Goal: Information Seeking & Learning: Learn about a topic

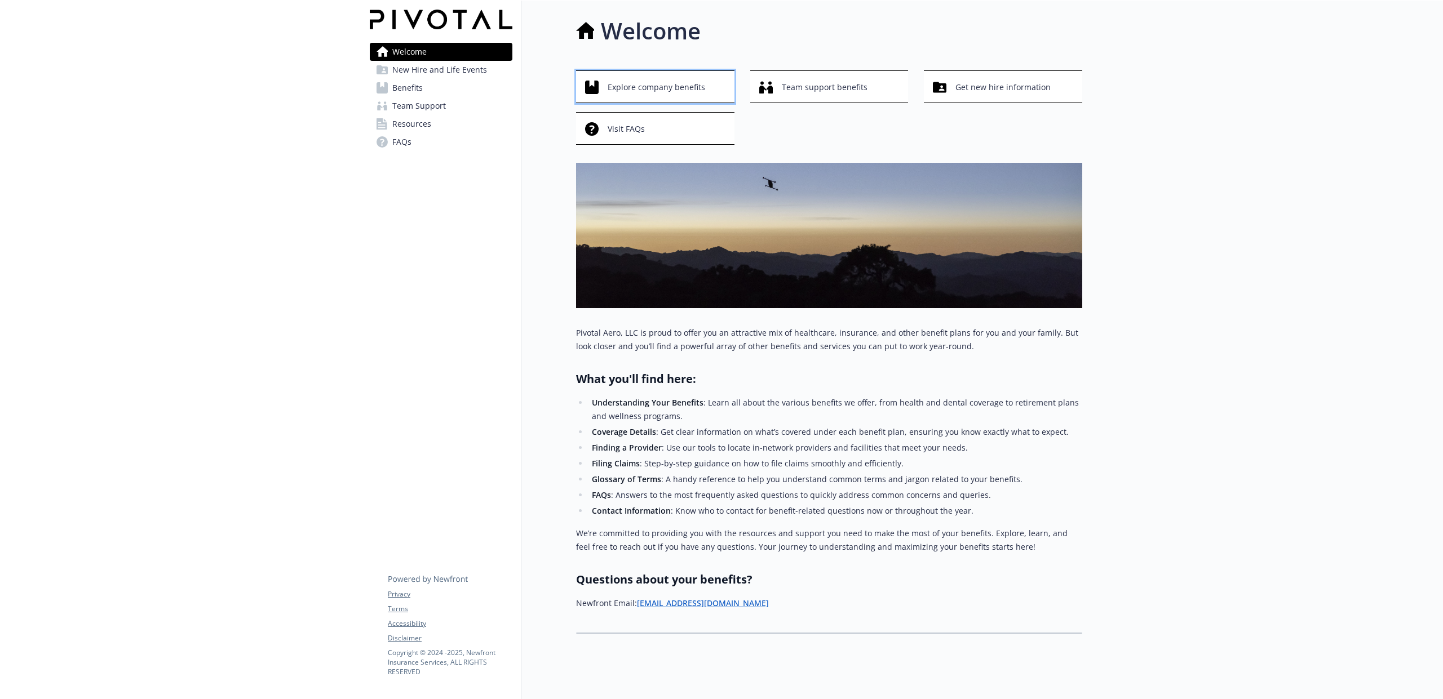
click at [664, 86] on span "Explore company benefits" at bounding box center [657, 87] width 98 height 21
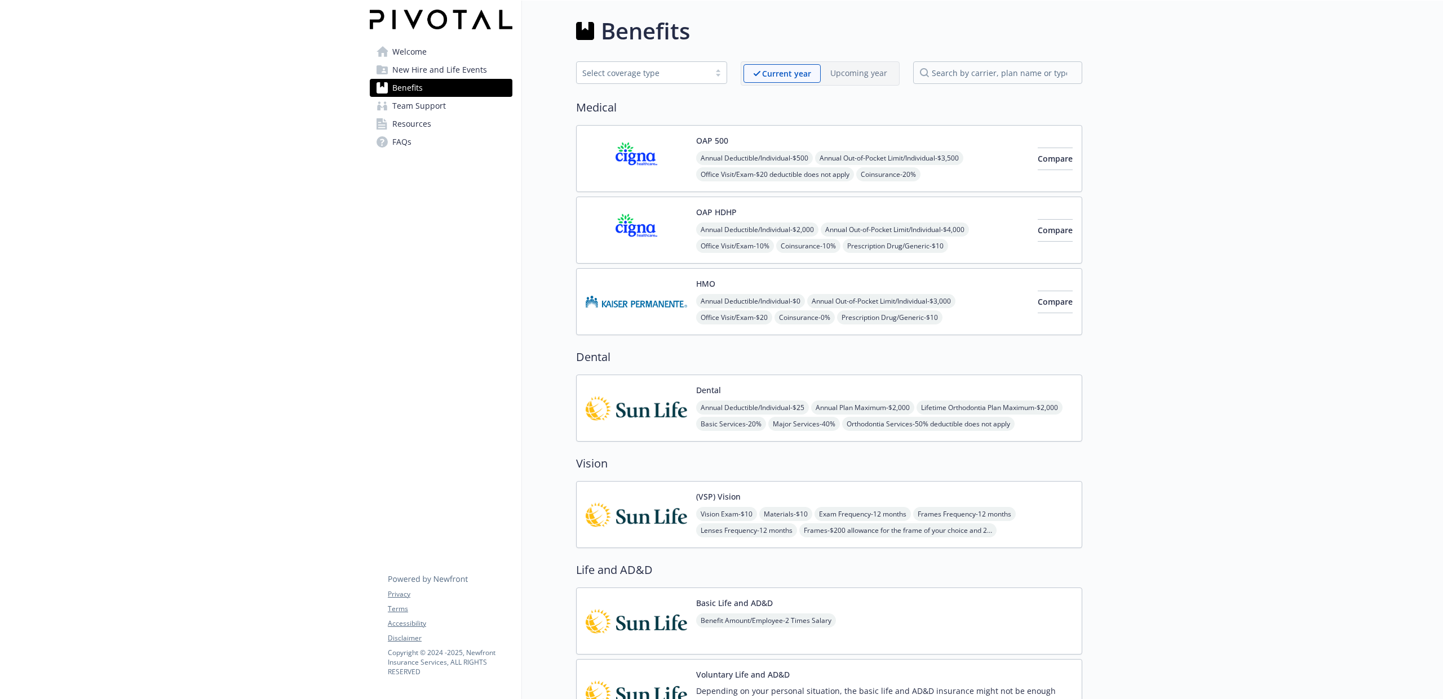
click at [446, 68] on span "New Hire and Life Events" at bounding box center [439, 70] width 95 height 18
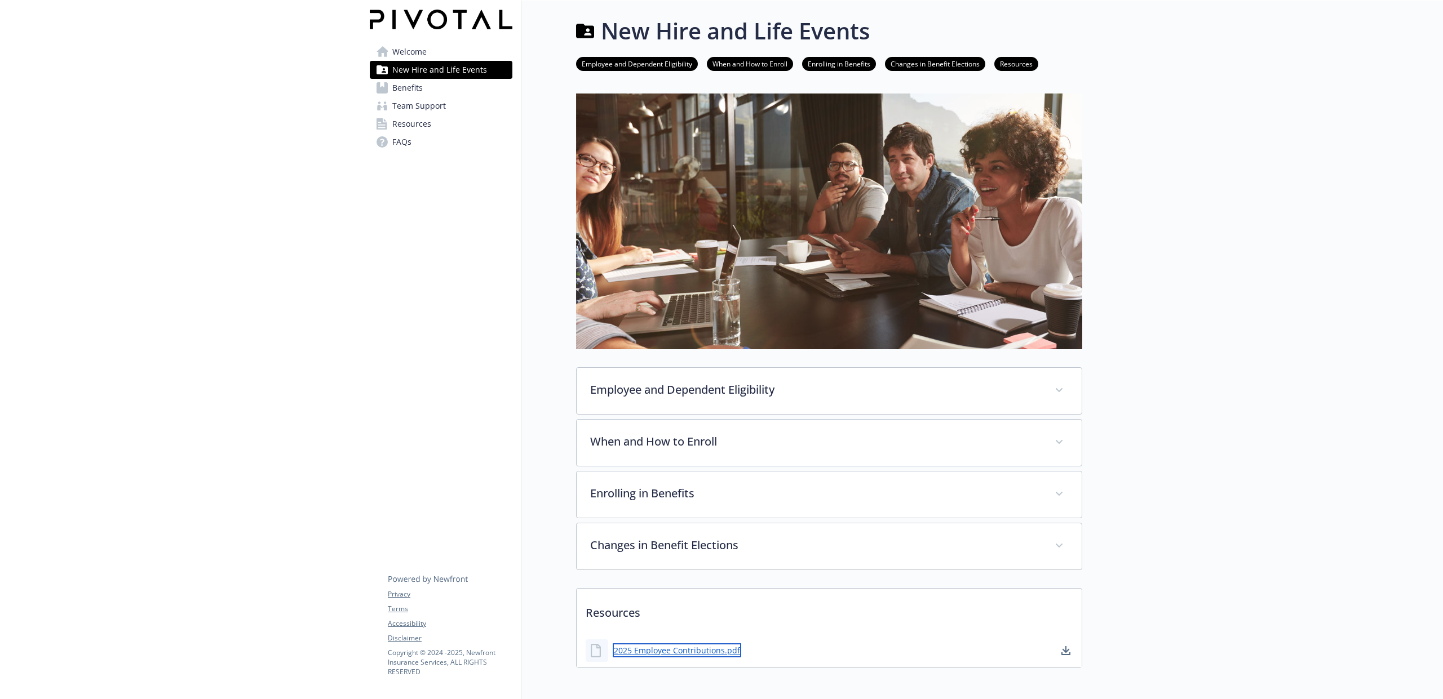
click at [708, 654] on link "2025 Employee Contributions.pdf" at bounding box center [677, 651] width 128 height 14
click at [406, 85] on span "Benefits" at bounding box center [407, 88] width 30 height 18
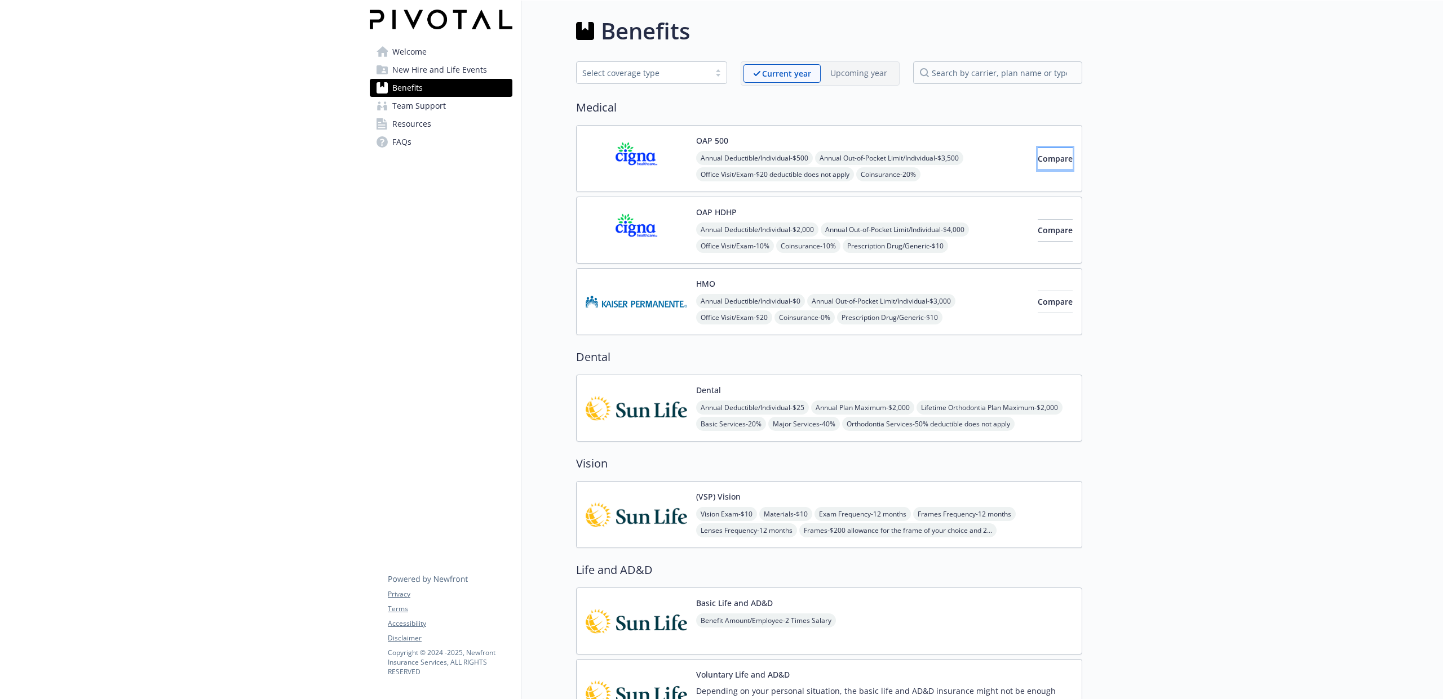
click at [1038, 159] on span "Compare" at bounding box center [1055, 158] width 35 height 11
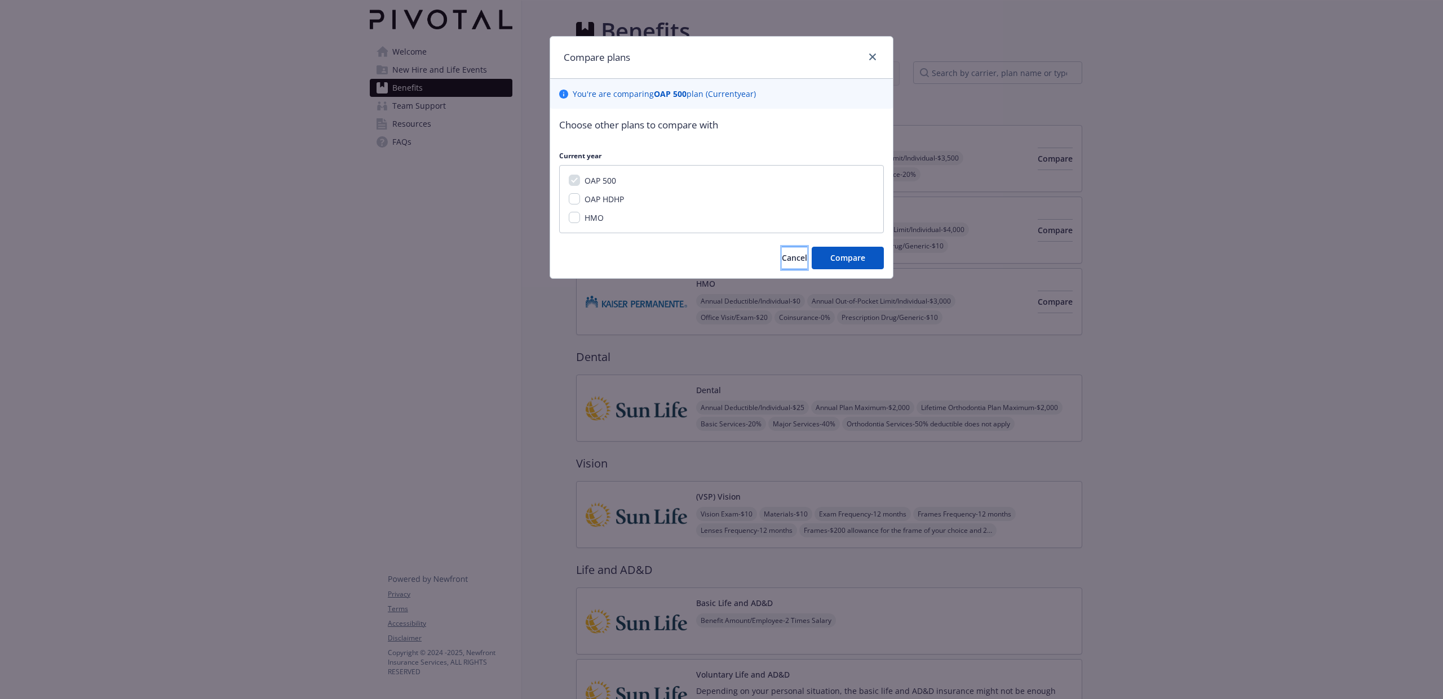
click at [782, 258] on span "Cancel" at bounding box center [794, 257] width 25 height 11
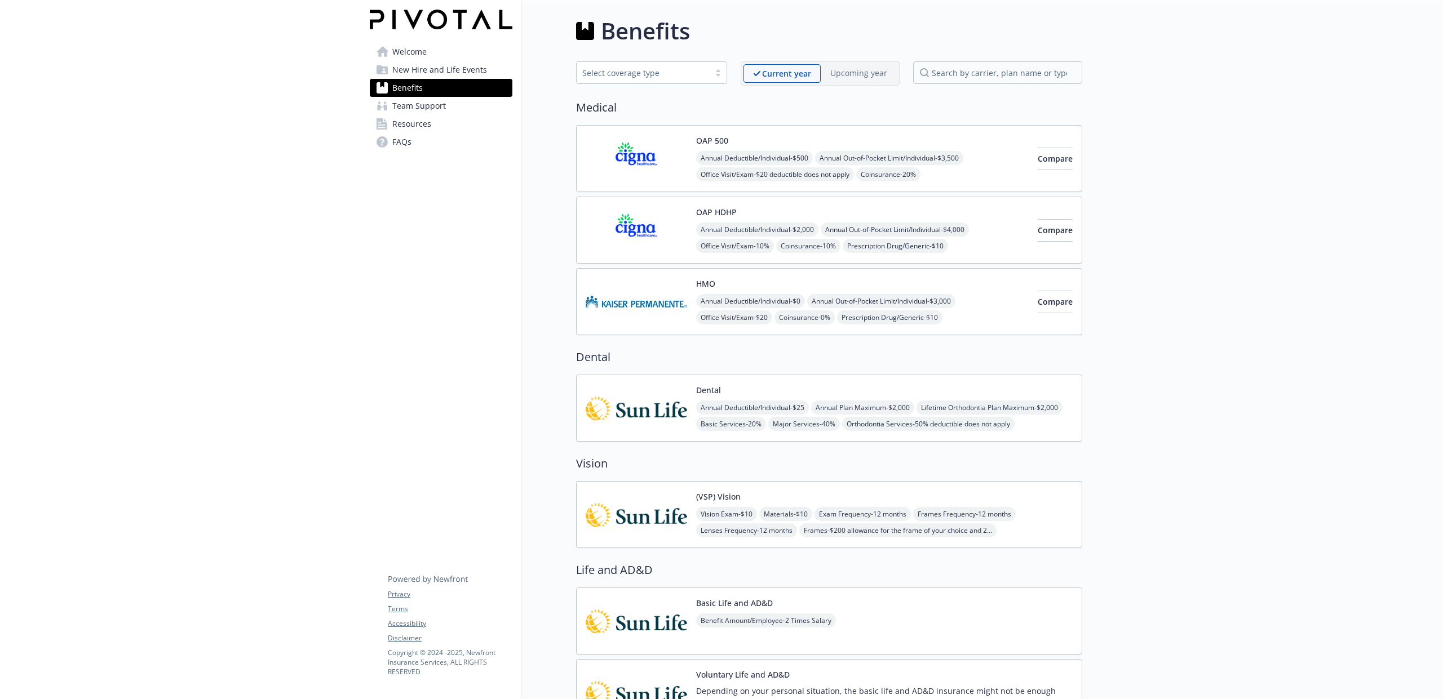
click at [410, 51] on span "Welcome" at bounding box center [409, 52] width 34 height 18
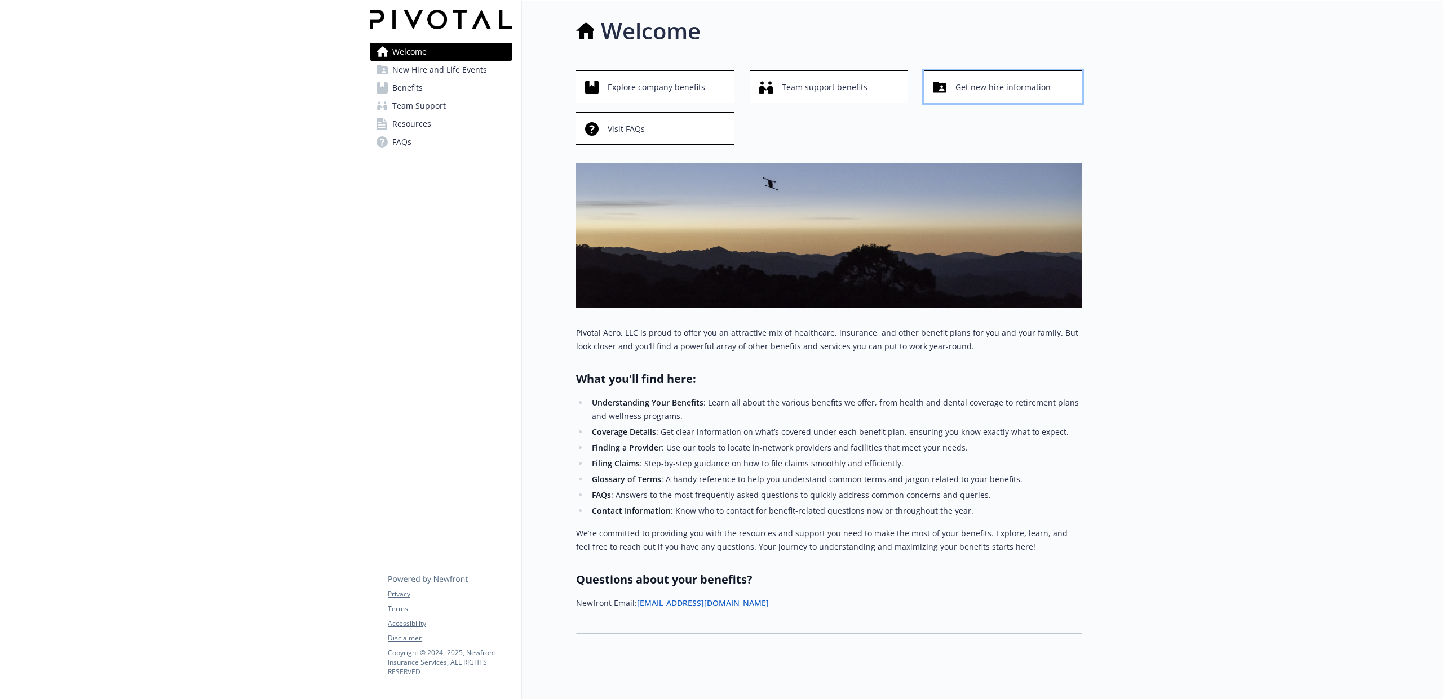
click at [964, 81] on span "Get new hire information" at bounding box center [1002, 87] width 95 height 21
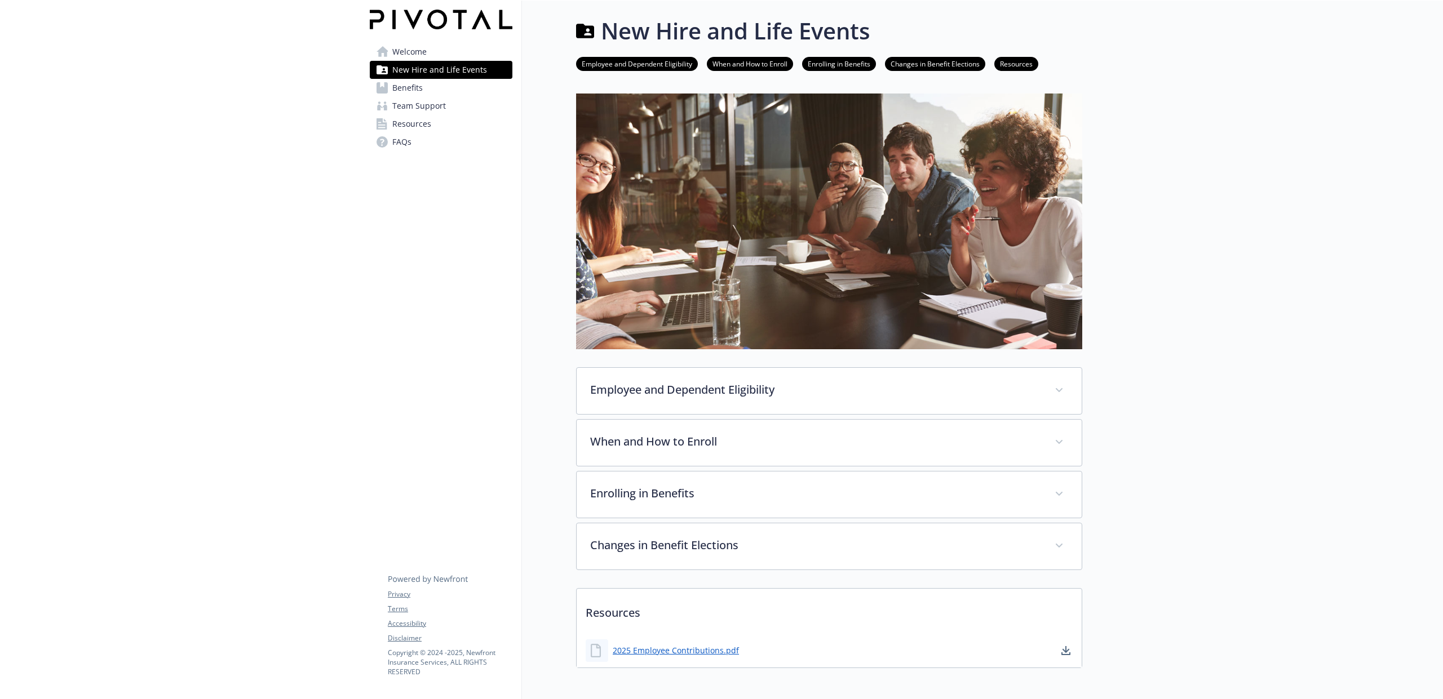
click at [414, 93] on span "Benefits" at bounding box center [407, 88] width 30 height 18
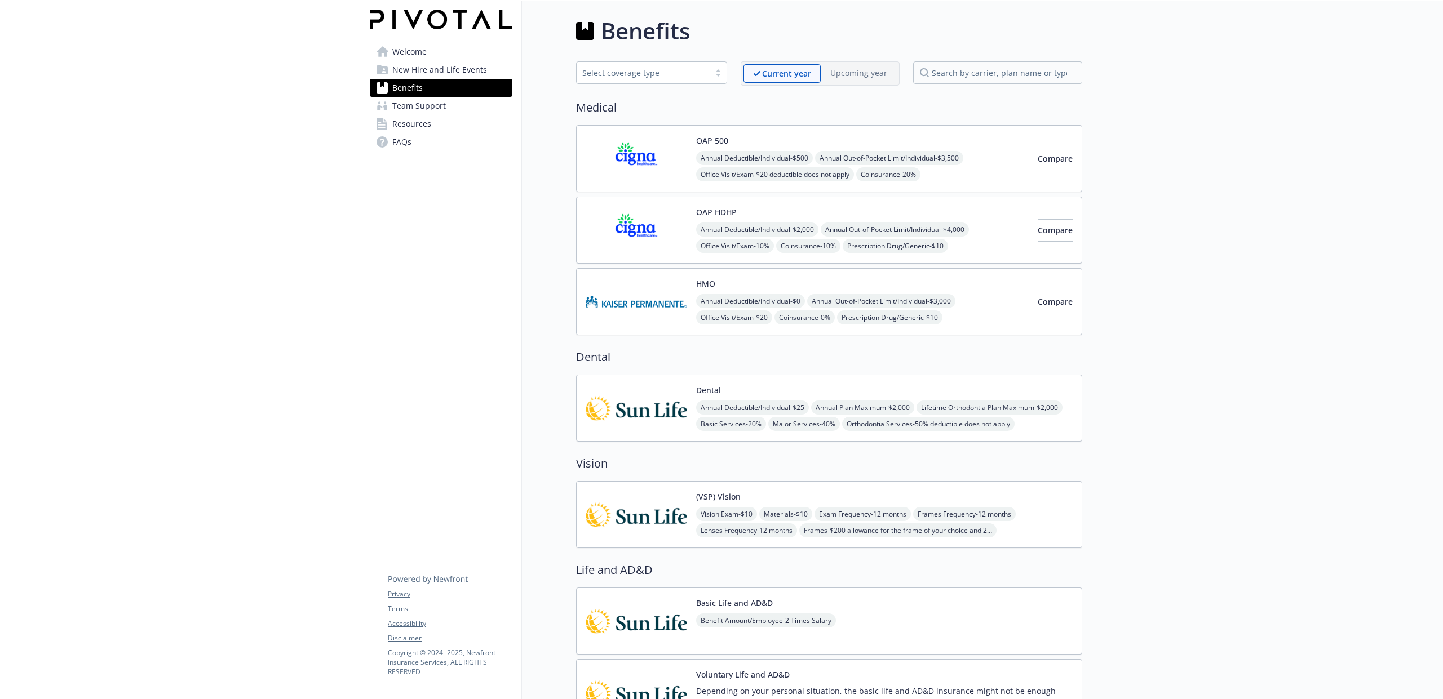
click at [416, 112] on span "Team Support" at bounding box center [419, 106] width 54 height 18
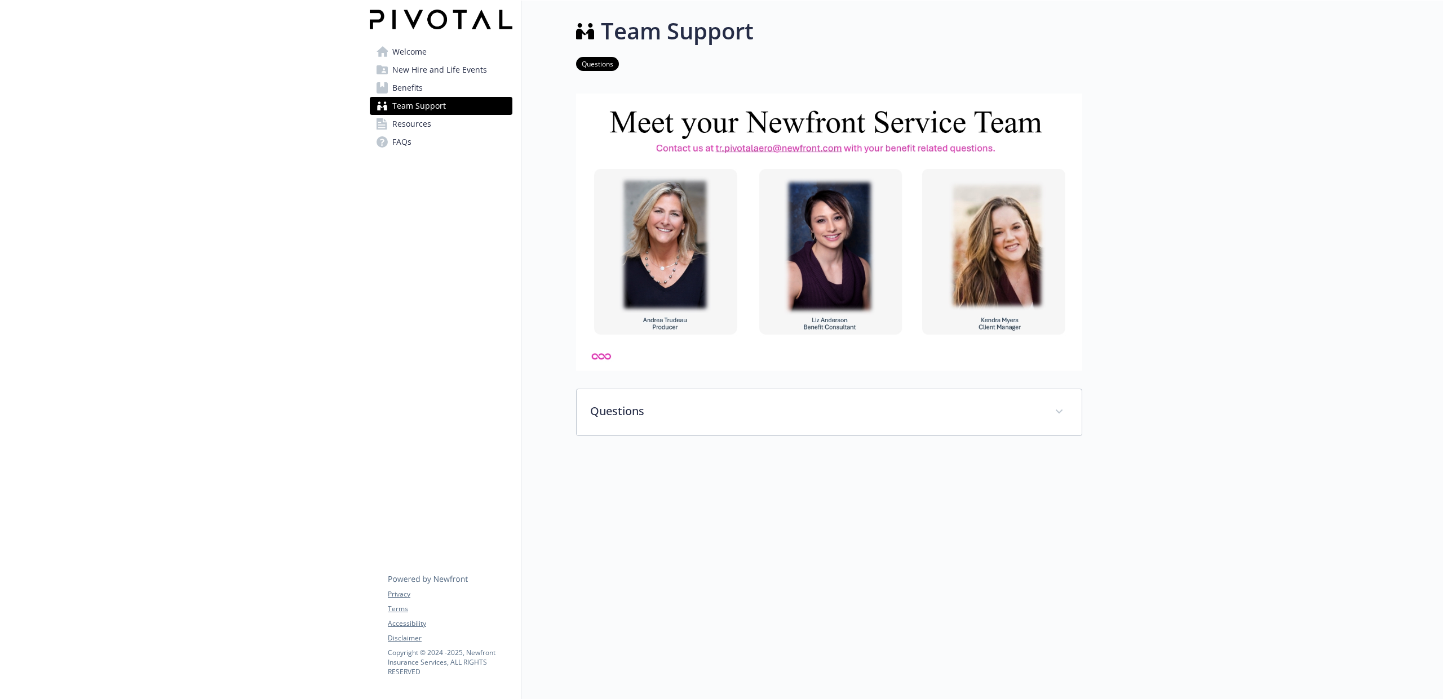
click at [419, 128] on span "Resources" at bounding box center [411, 124] width 39 height 18
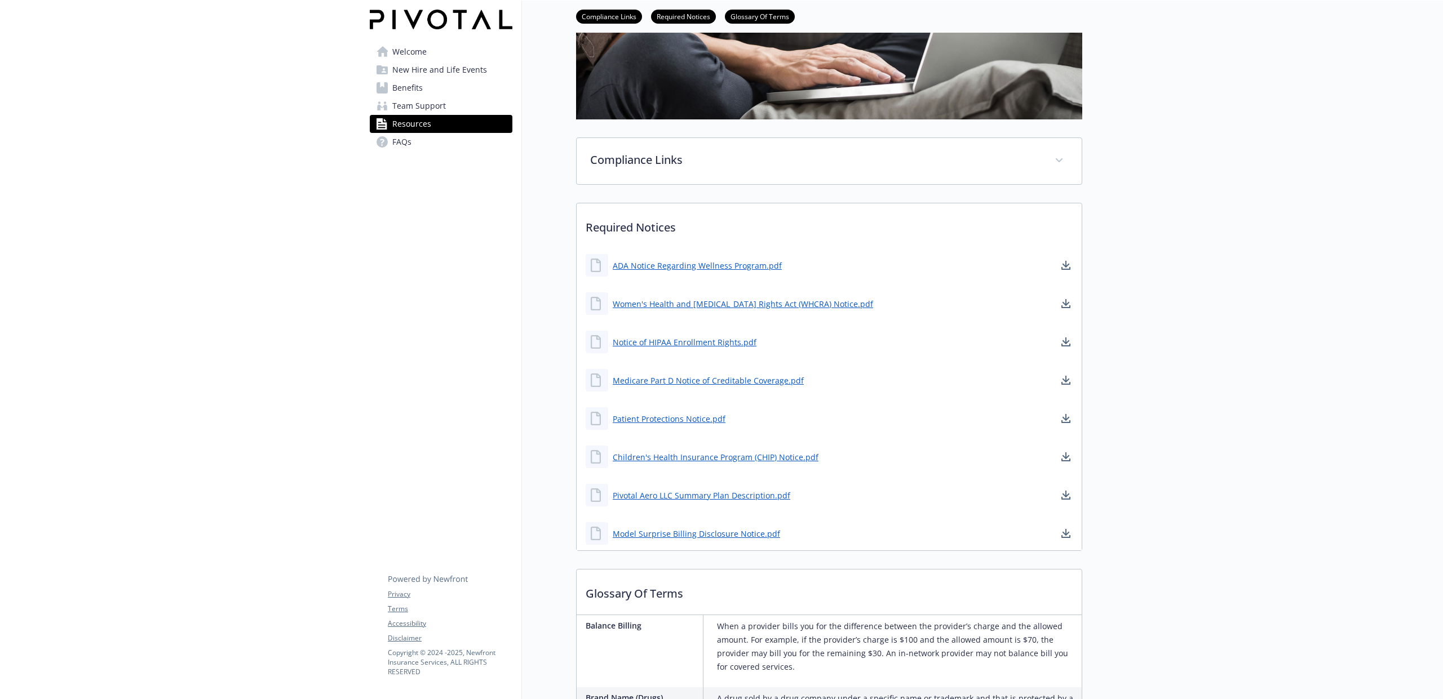
scroll to position [176, 0]
click at [769, 498] on link "Pivotal Aero LLC Summary Plan Description.pdf" at bounding box center [703, 495] width 180 height 14
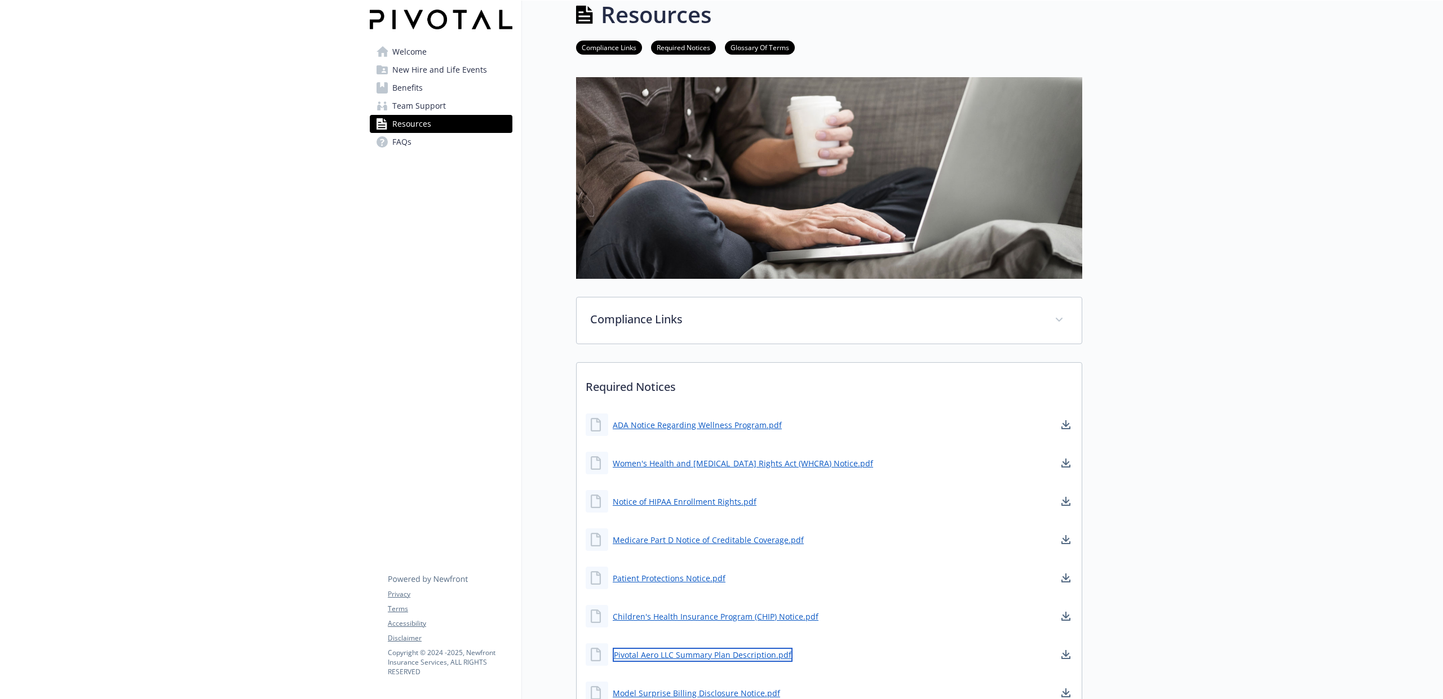
scroll to position [0, 0]
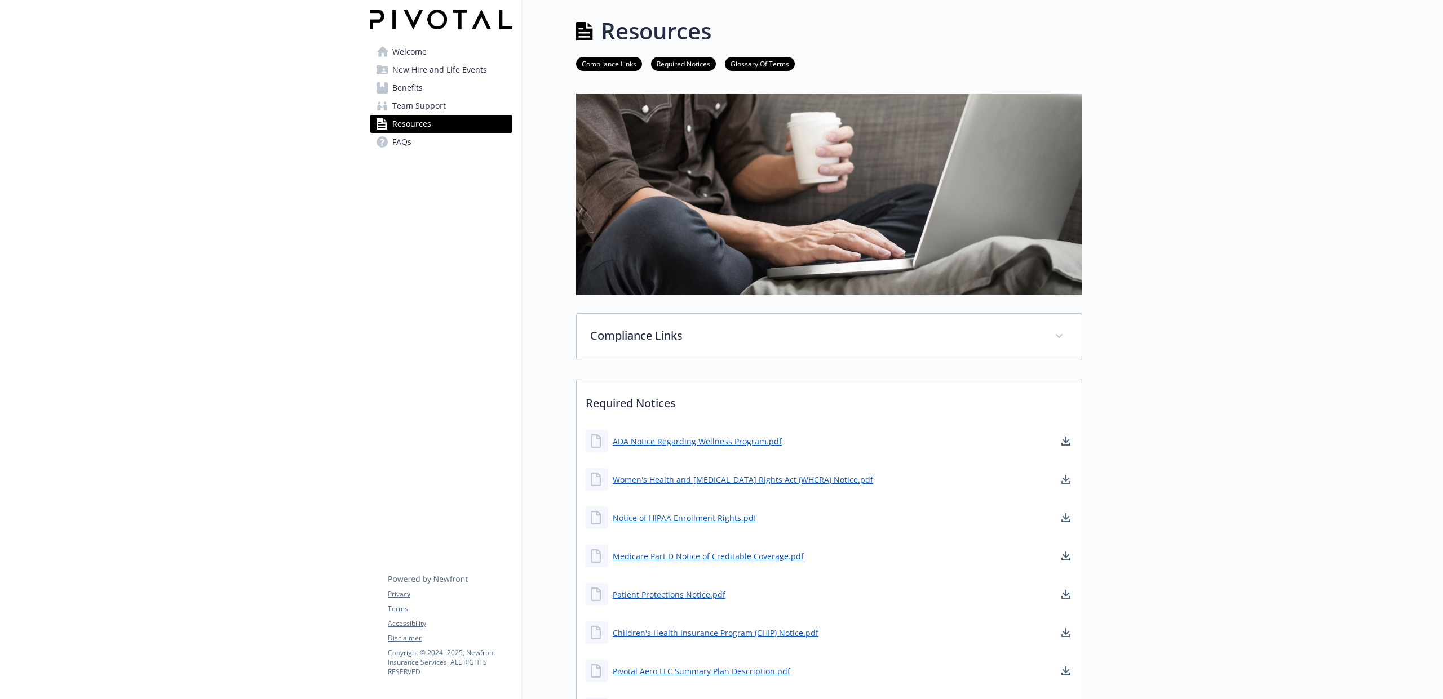
click at [399, 48] on span "Welcome" at bounding box center [409, 52] width 34 height 18
